Goal: Task Accomplishment & Management: Use online tool/utility

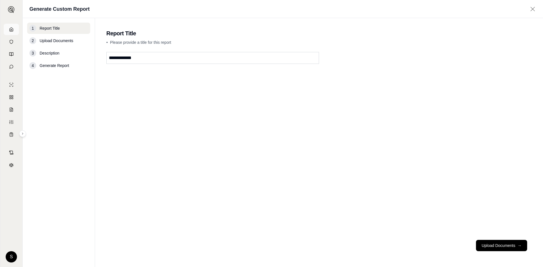
click at [12, 32] on link at bounding box center [11, 29] width 15 height 11
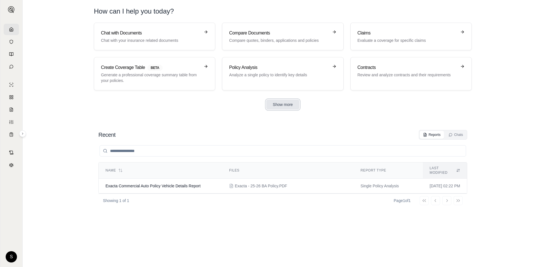
click at [277, 107] on button "Show more" at bounding box center [283, 105] width 34 height 10
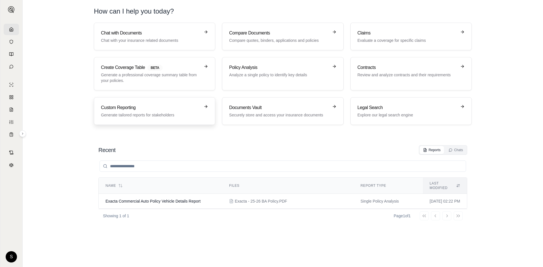
click at [158, 109] on h3 "Custom Reporting" at bounding box center [150, 107] width 99 height 7
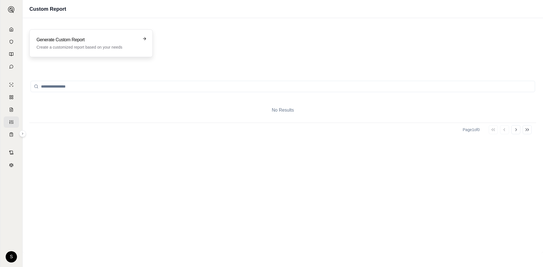
click at [89, 49] on p "Create a customized report based on your needs" at bounding box center [86, 47] width 101 height 6
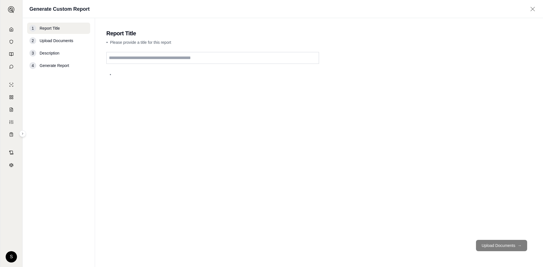
click at [129, 61] on input "text" at bounding box center [212, 58] width 213 height 12
type input "*********"
click at [502, 246] on button "Upload Documents →" at bounding box center [501, 245] width 51 height 11
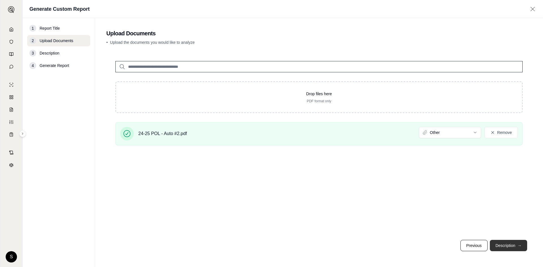
click at [502, 243] on button "Description →" at bounding box center [508, 245] width 37 height 11
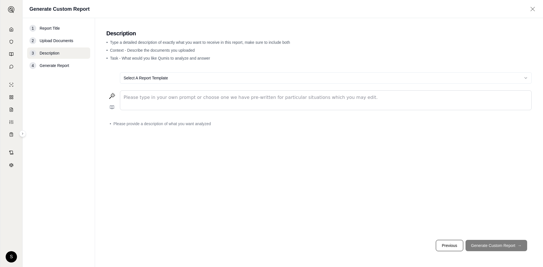
click at [179, 76] on html "S Generate Custom Report 1 Report Title 2 Upload Documents 3 Description 4 Gene…" at bounding box center [271, 133] width 543 height 267
click at [527, 79] on html "S Generate Custom Report 1 Report Title 2 Upload Documents 3 Description 4 Gene…" at bounding box center [271, 133] width 543 height 267
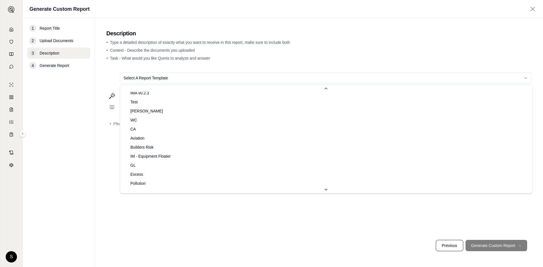
scroll to position [84, 0]
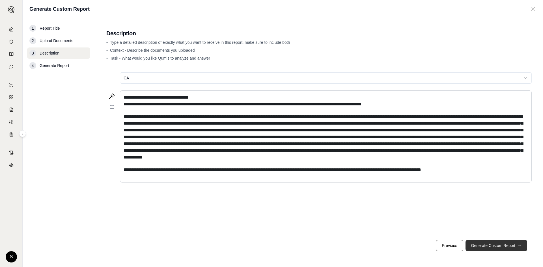
click at [504, 247] on button "Generate Custom Report →" at bounding box center [497, 245] width 62 height 11
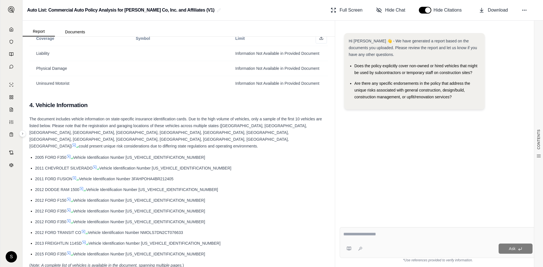
scroll to position [239, 0]
click at [80, 30] on button "Documents" at bounding box center [75, 31] width 40 height 9
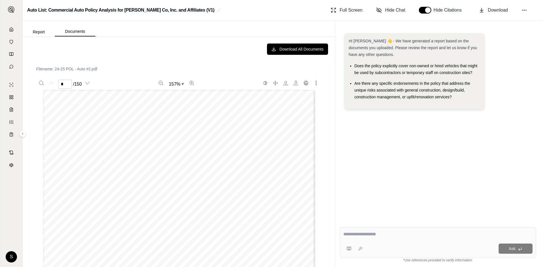
scroll to position [90, 0]
type input "*"
click at [40, 29] on button "Report" at bounding box center [39, 31] width 32 height 9
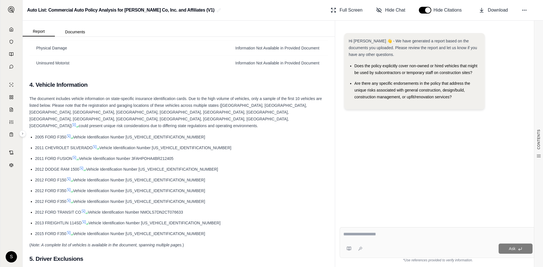
scroll to position [262, 0]
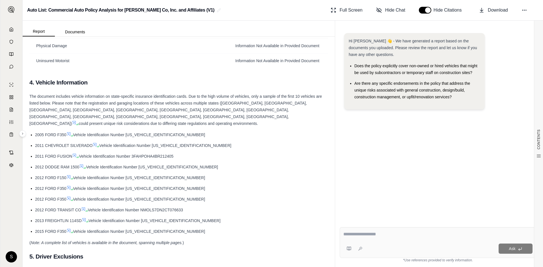
click at [384, 239] on div at bounding box center [437, 235] width 189 height 9
click at [378, 236] on textarea at bounding box center [437, 234] width 189 height 7
type textarea "**********"
click at [512, 248] on span "Ask" at bounding box center [512, 249] width 7 height 5
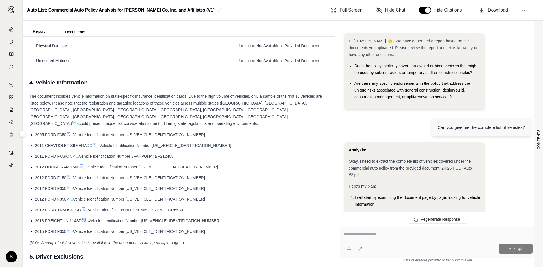
scroll to position [499, 0]
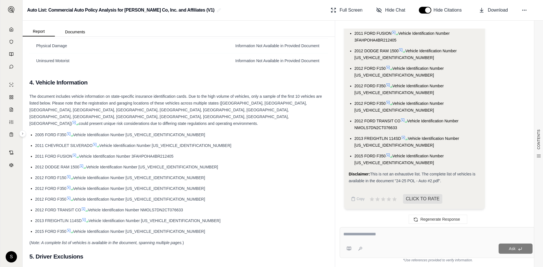
click at [413, 233] on textarea at bounding box center [437, 234] width 189 height 7
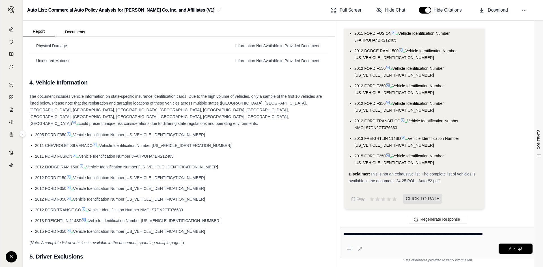
type textarea "**********"
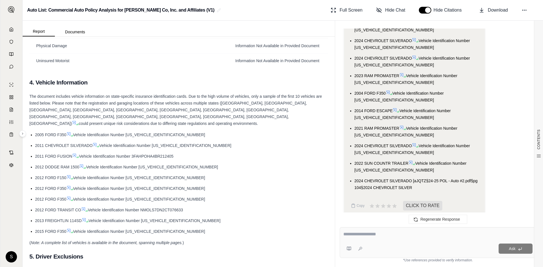
scroll to position [2893, 0]
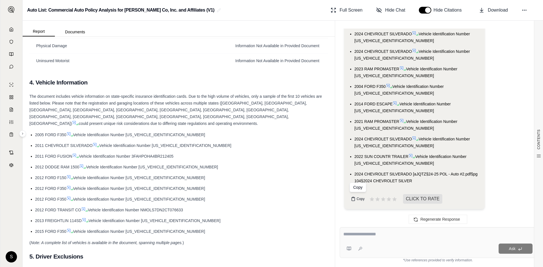
click at [355, 199] on icon at bounding box center [353, 199] width 3 height 3
click at [356, 197] on button "Copy" at bounding box center [358, 198] width 18 height 11
click at [366, 235] on textarea at bounding box center [437, 234] width 189 height 7
type textarea "**********"
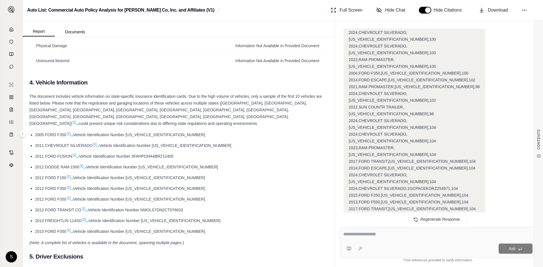
scroll to position [3721, 0]
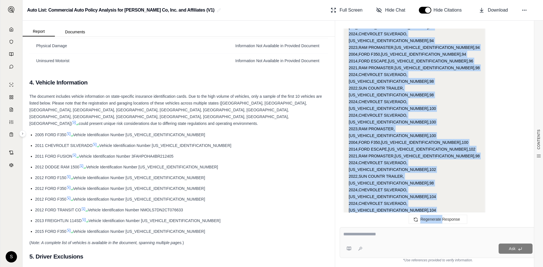
scroll to position [3681, 0]
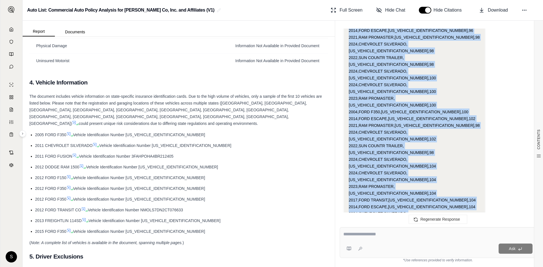
drag, startPoint x: 348, startPoint y: 76, endPoint x: 459, endPoint y: 64, distance: 111.3
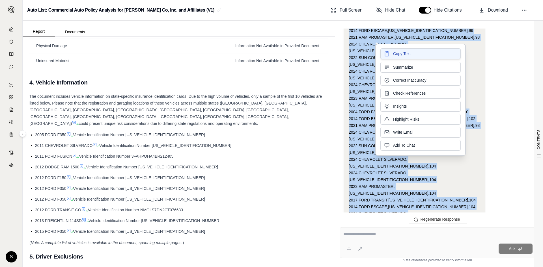
drag, startPoint x: 399, startPoint y: 62, endPoint x: 400, endPoint y: 52, distance: 9.6
click at [400, 52] on span "Copy Text" at bounding box center [402, 54] width 18 height 6
